Goal: Task Accomplishment & Management: Use online tool/utility

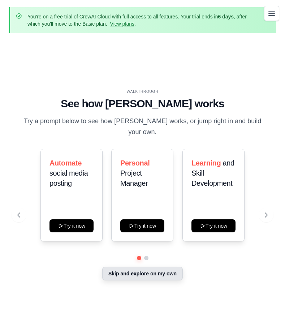
click at [141, 270] on button "Skip and explore on my own" at bounding box center [142, 274] width 81 height 14
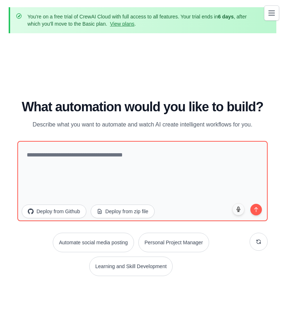
click at [268, 12] on icon "Toggle navigation" at bounding box center [271, 13] width 9 height 9
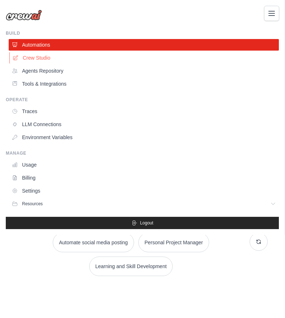
click at [46, 56] on link "Crew Studio" at bounding box center [144, 58] width 270 height 12
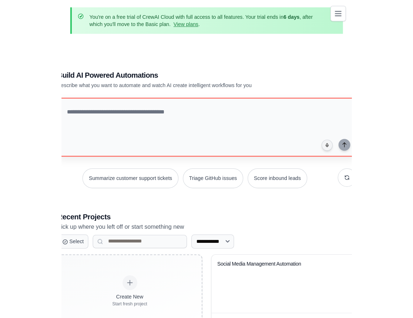
scroll to position [12, 0]
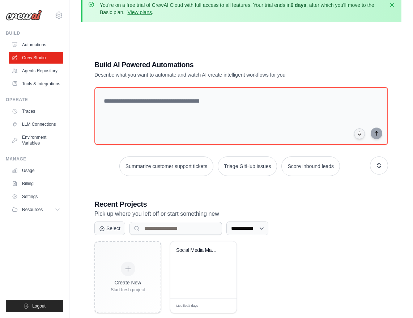
drag, startPoint x: 88, startPoint y: 71, endPoint x: 95, endPoint y: 70, distance: 7.4
click at [88, 71] on div "**********" at bounding box center [241, 186] width 311 height 277
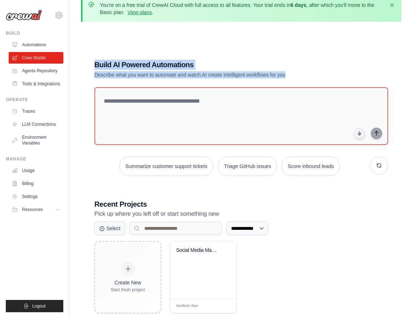
drag, startPoint x: 94, startPoint y: 65, endPoint x: 293, endPoint y: 74, distance: 199.3
click at [285, 74] on div "Build AI Powered Automations Describe what you want to automate and watch AI cr…" at bounding box center [215, 69] width 243 height 19
copy div "Build AI Powered Automations Describe what you want to automate and watch AI cr…"
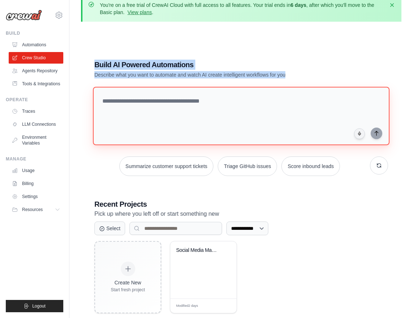
click at [186, 112] on textarea at bounding box center [241, 116] width 296 height 59
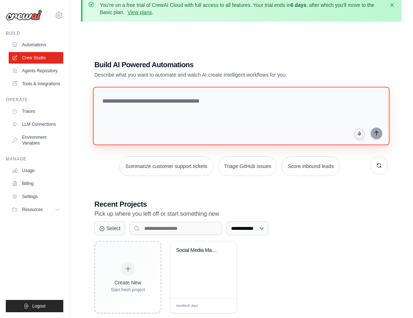
paste textarea "**********"
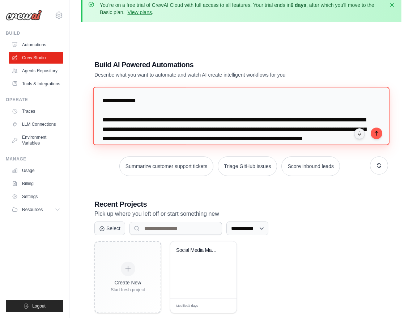
scroll to position [994, 0]
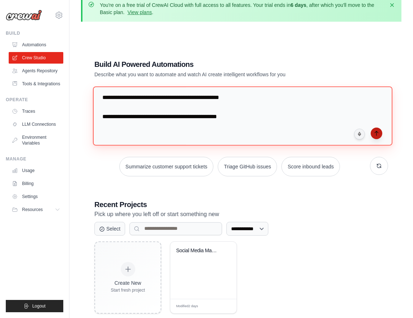
type textarea "**********"
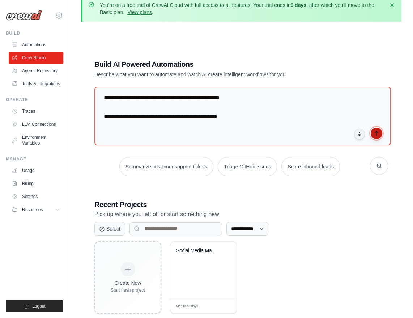
click at [285, 133] on button "submit" at bounding box center [376, 134] width 12 height 12
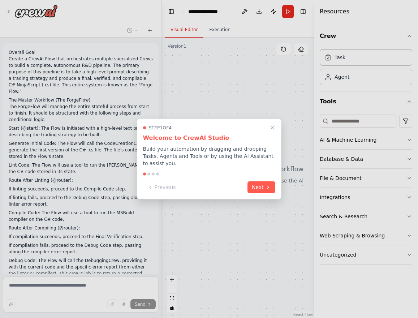
scroll to position [442, 0]
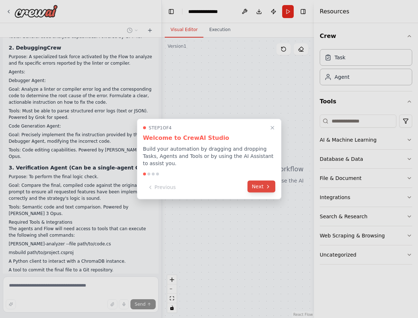
click at [265, 182] on button "Next" at bounding box center [262, 187] width 28 height 12
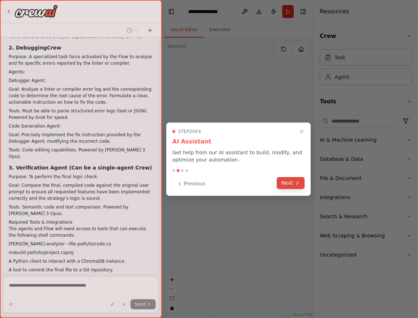
click at [285, 183] on button "Next" at bounding box center [291, 183] width 28 height 12
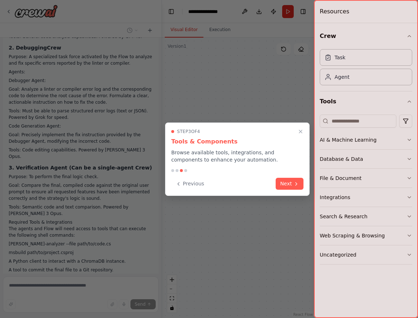
click at [285, 183] on button "Next" at bounding box center [290, 184] width 28 height 12
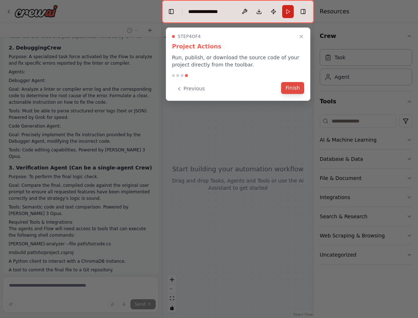
click at [291, 89] on button "Finish" at bounding box center [292, 88] width 23 height 12
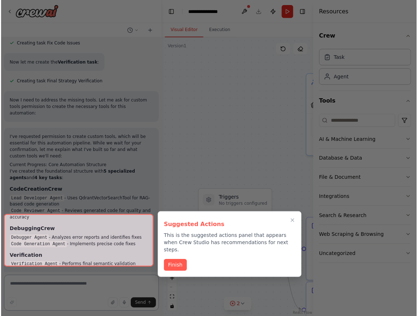
scroll to position [1083, 0]
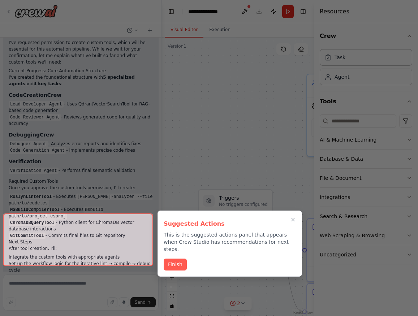
click at [102, 256] on div at bounding box center [78, 240] width 150 height 53
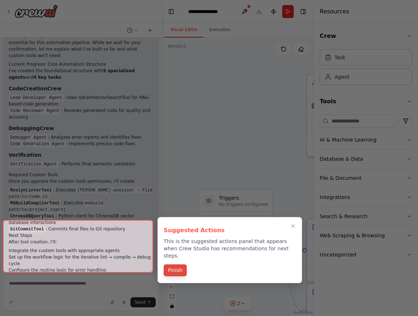
scroll to position [1191, 0]
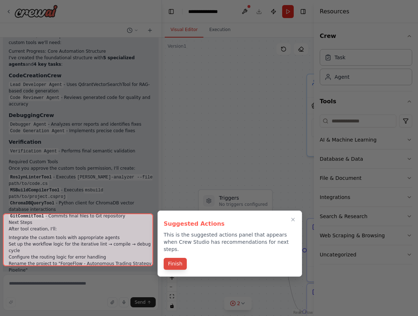
click at [173, 260] on button "Finish" at bounding box center [175, 264] width 23 height 12
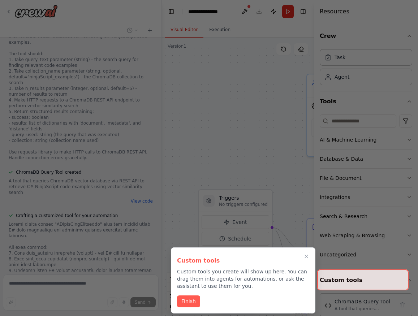
scroll to position [1691, 0]
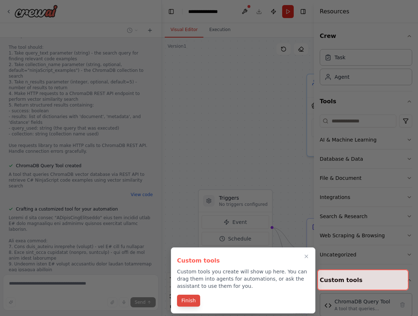
click at [188, 301] on button "Finish" at bounding box center [188, 301] width 23 height 12
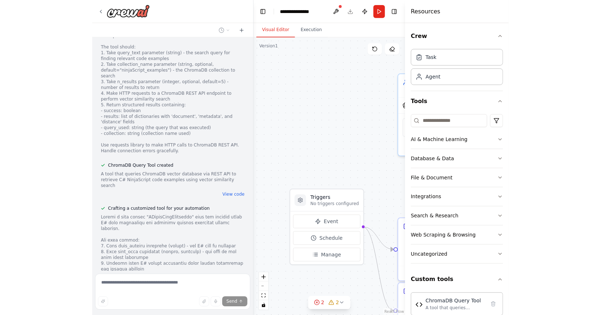
scroll to position [1741, 0]
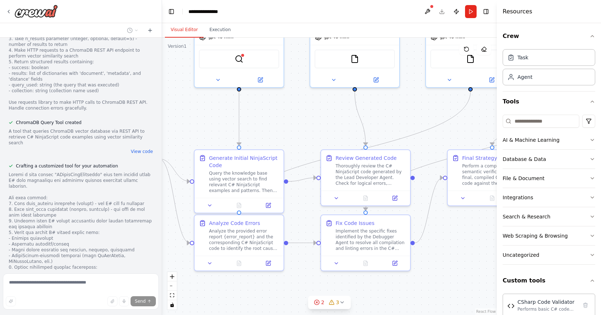
drag, startPoint x: 264, startPoint y: 125, endPoint x: 151, endPoint y: 56, distance: 132.0
click at [151, 56] on div "Overall Goal Create a CrewAI Flow that orchestrates multiple specialized Crews …" at bounding box center [300, 157] width 601 height 315
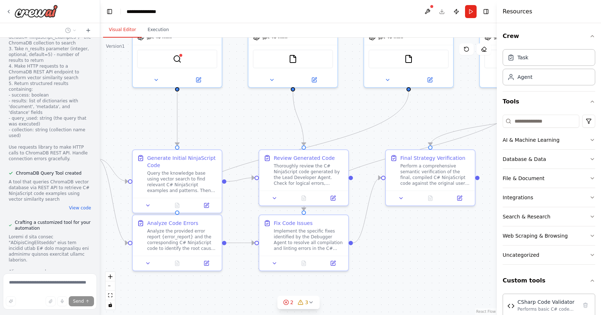
scroll to position [2471, 0]
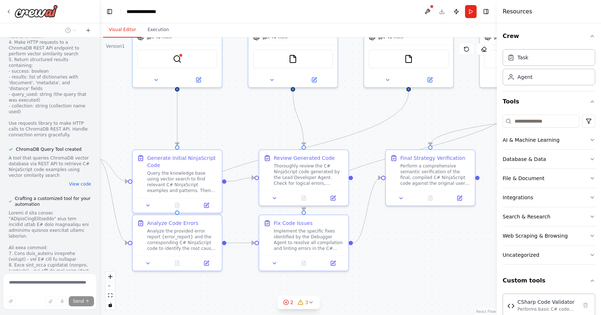
drag, startPoint x: 160, startPoint y: 121, endPoint x: 100, endPoint y: 118, distance: 60.0
click at [100, 118] on div "Overall Goal Create a CrewAI Flow that orchestrates multiple specialized Crews …" at bounding box center [300, 157] width 601 height 315
click at [418, 12] on button "Toggle Right Sidebar" at bounding box center [486, 12] width 10 height 10
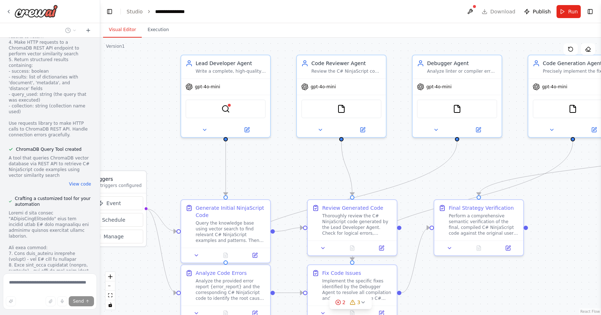
drag, startPoint x: 487, startPoint y: 169, endPoint x: 552, endPoint y: 210, distance: 76.5
click at [418, 215] on div ".deletable-edge-delete-btn { width: 20px; height: 20px; border: 0px solid #ffff…" at bounding box center [350, 176] width 500 height 277
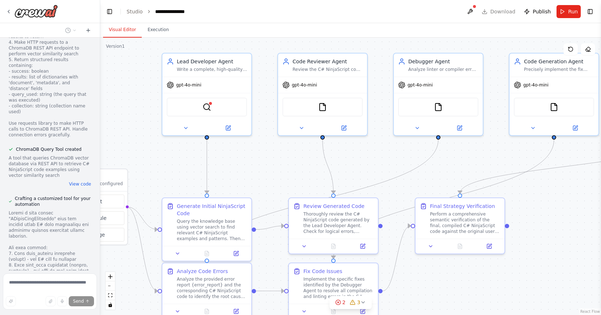
drag, startPoint x: 290, startPoint y: 164, endPoint x: 258, endPoint y: 171, distance: 33.3
click at [258, 171] on div ".deletable-edge-delete-btn { width: 20px; height: 20px; border: 0px solid #ffff…" at bounding box center [350, 176] width 500 height 277
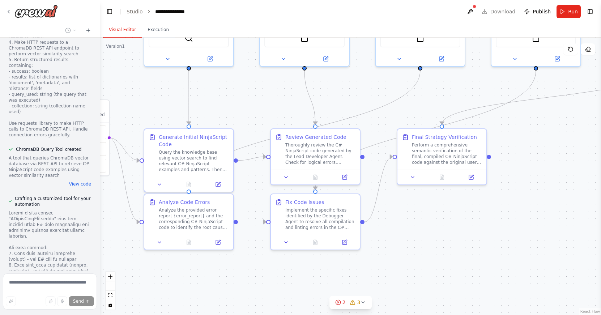
drag, startPoint x: 552, startPoint y: 216, endPoint x: 533, endPoint y: 147, distance: 71.4
click at [418, 147] on div ".deletable-edge-delete-btn { width: 20px; height: 20px; border: 0px solid #ffff…" at bounding box center [350, 176] width 500 height 277
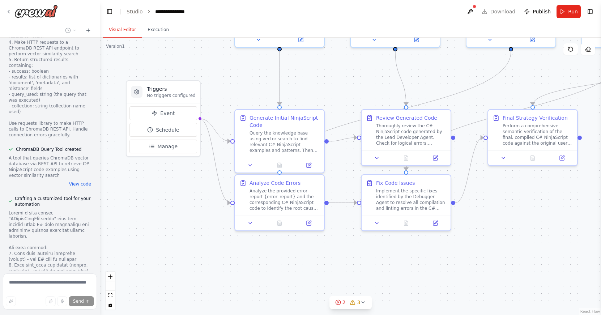
drag, startPoint x: 435, startPoint y: 237, endPoint x: 526, endPoint y: 218, distance: 93.1
click at [418, 218] on div ".deletable-edge-delete-btn { width: 20px; height: 20px; border: 0px solid #ffff…" at bounding box center [350, 176] width 500 height 277
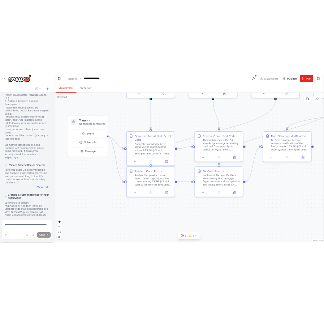
scroll to position [2808, 0]
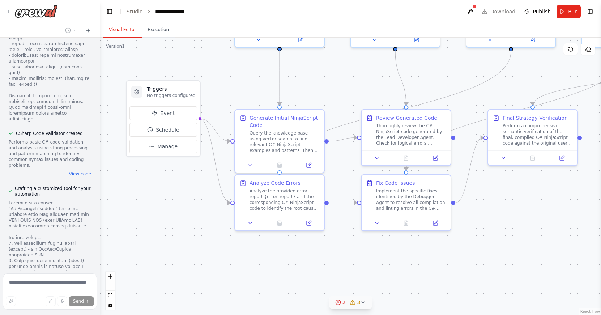
click at [362, 302] on icon at bounding box center [362, 301] width 3 height 1
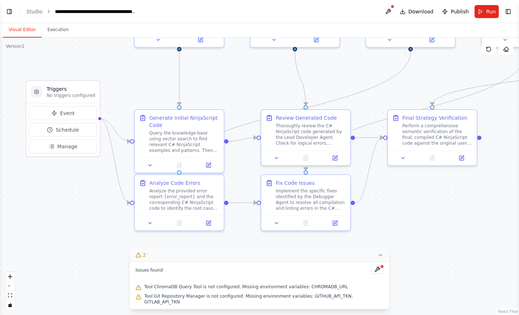
click at [26, 34] on button "Visual Editor" at bounding box center [22, 29] width 39 height 15
click at [59, 30] on button "Execution" at bounding box center [58, 29] width 33 height 15
click at [24, 30] on button "Visual Editor" at bounding box center [22, 29] width 39 height 15
click at [10, 13] on button "Toggle Left Sidebar" at bounding box center [9, 12] width 10 height 10
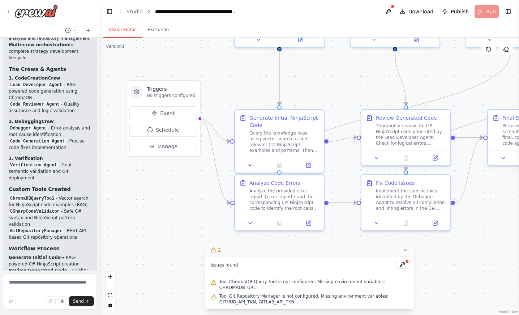
click at [36, 257] on div "🚀 ForgeFlow - Autonomous Trading Strategy Pipeline Created! I've successfully b…" at bounding box center [50, 207] width 82 height 558
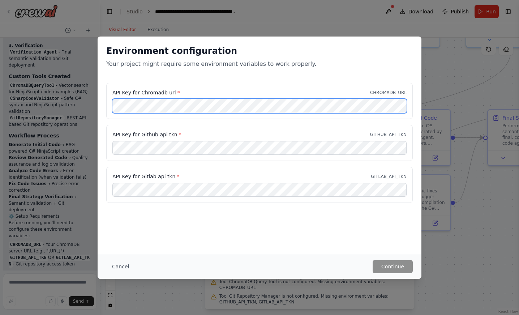
scroll to position [3832, 0]
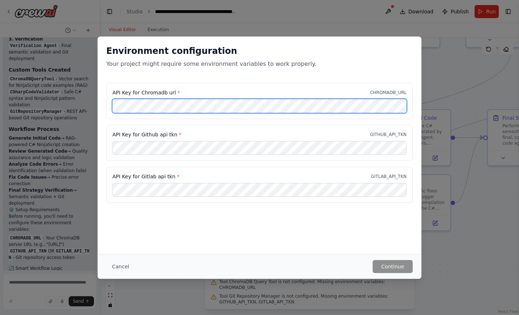
click at [106, 106] on div "API Key for Chromadb url * CHROMADB_URL API Key for Github api tkn * GITHUB_API…" at bounding box center [260, 147] width 324 height 129
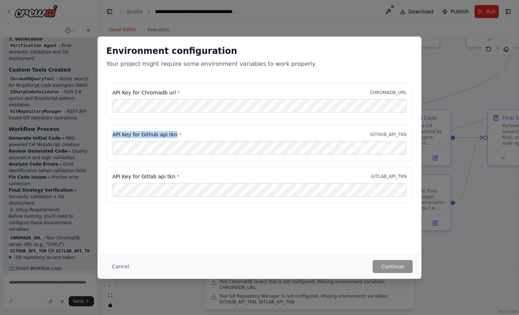
drag, startPoint x: 112, startPoint y: 135, endPoint x: 172, endPoint y: 134, distance: 59.6
click at [172, 134] on div "API Key for Github api tkn * GITHUB_API_TKN" at bounding box center [259, 143] width 306 height 36
copy label "API Key for Github api tkn"
drag, startPoint x: 153, startPoint y: 175, endPoint x: 115, endPoint y: 175, distance: 38.7
click at [102, 175] on div "API Key for Chromadb url * CHROMADB_URL API Key for Github api tkn * GITHUB_API…" at bounding box center [260, 147] width 324 height 129
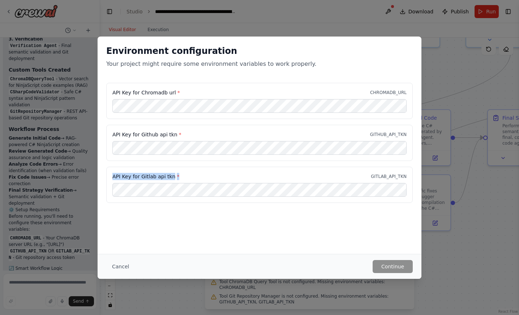
copy label "API Key for Gitlab api tkn *"
